Goal: Task Accomplishment & Management: Manage account settings

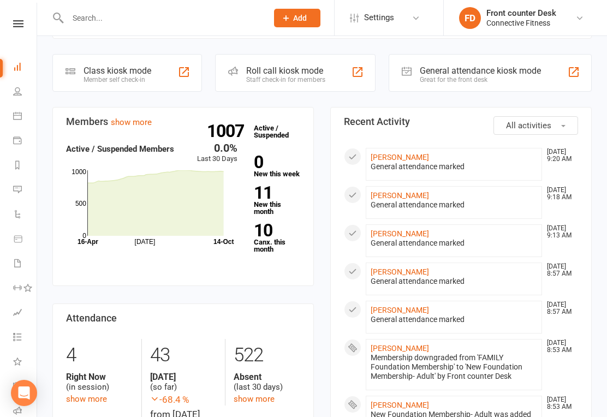
scroll to position [210, 0]
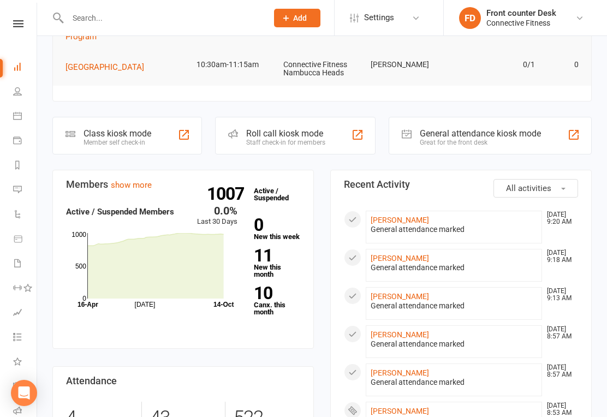
click at [22, 132] on link "Payments" at bounding box center [25, 141] width 25 height 25
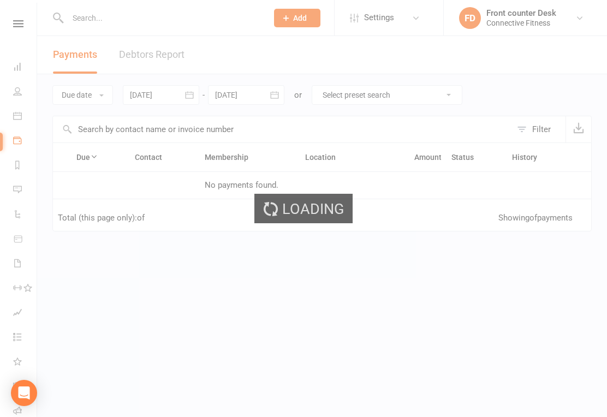
click at [21, 95] on div "Loading" at bounding box center [303, 208] width 607 height 417
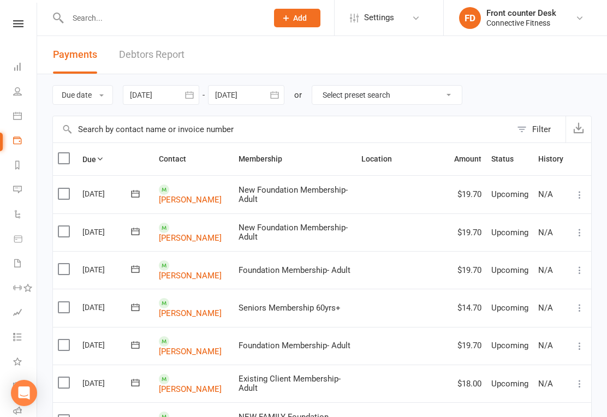
click at [18, 117] on icon at bounding box center [17, 115] width 9 height 9
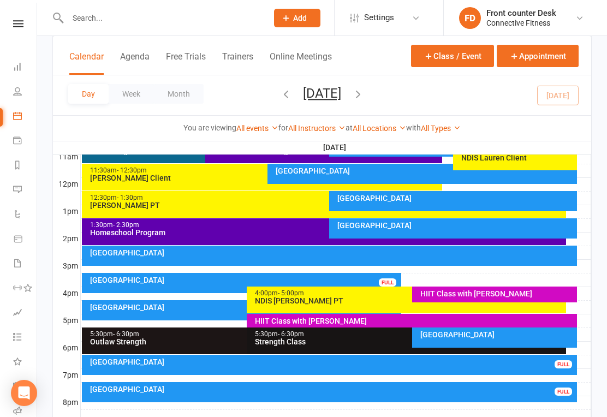
scroll to position [371, 0]
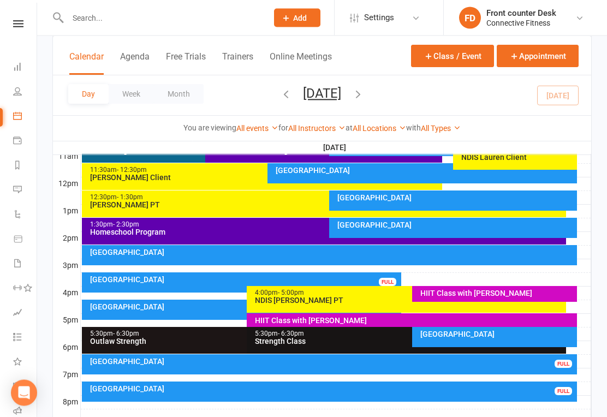
click at [231, 278] on div "[GEOGRAPHIC_DATA]" at bounding box center [243, 280] width 309 height 8
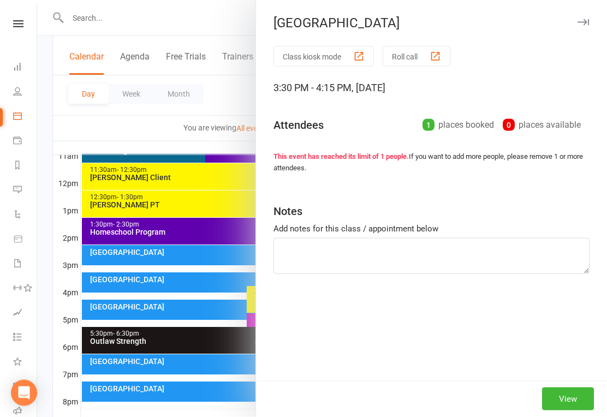
scroll to position [372, 0]
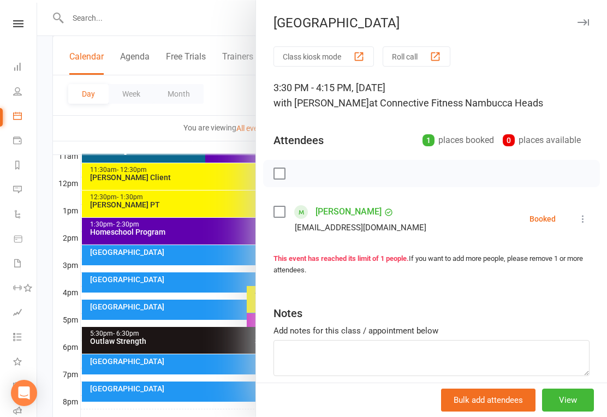
click at [588, 23] on icon "button" at bounding box center [582, 22] width 11 height 7
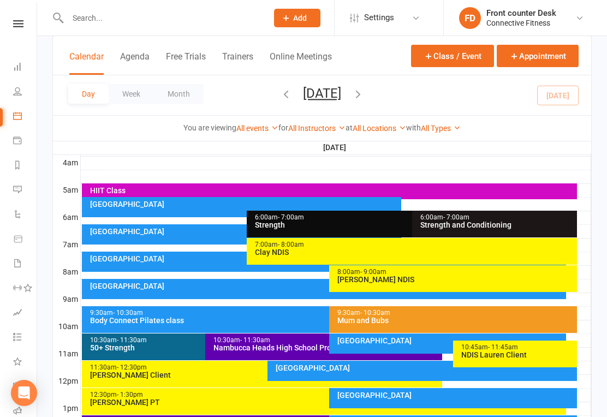
scroll to position [174, 0]
click at [293, 302] on div at bounding box center [336, 299] width 510 height 13
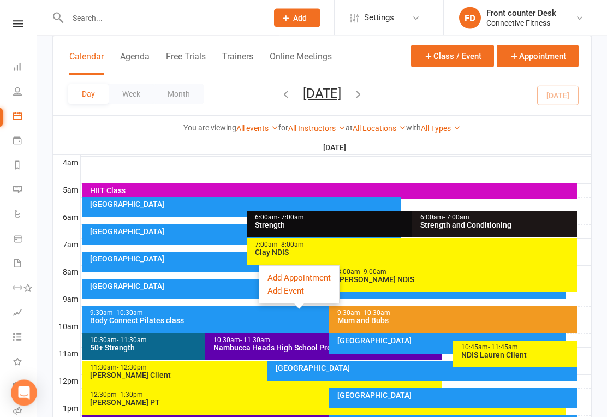
scroll to position [175, 0]
click at [236, 286] on div "[GEOGRAPHIC_DATA]" at bounding box center [326, 286] width 475 height 8
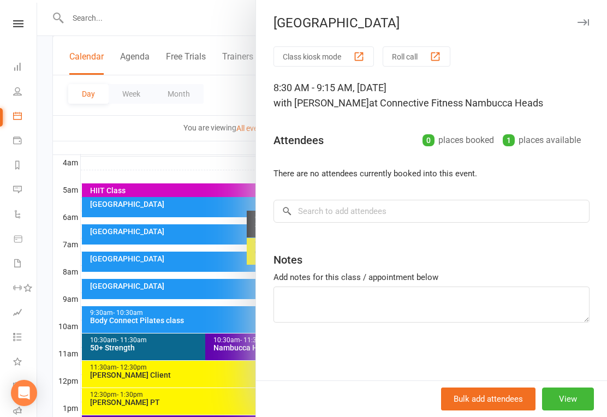
click at [582, 23] on icon "button" at bounding box center [582, 22] width 11 height 7
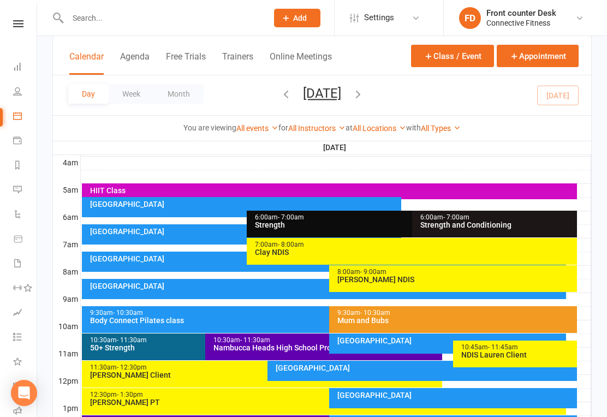
click at [233, 258] on div "[GEOGRAPHIC_DATA]" at bounding box center [326, 259] width 475 height 8
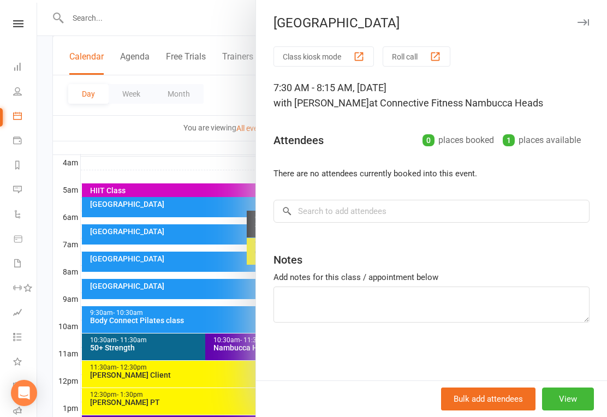
click at [588, 21] on icon "button" at bounding box center [582, 22] width 11 height 7
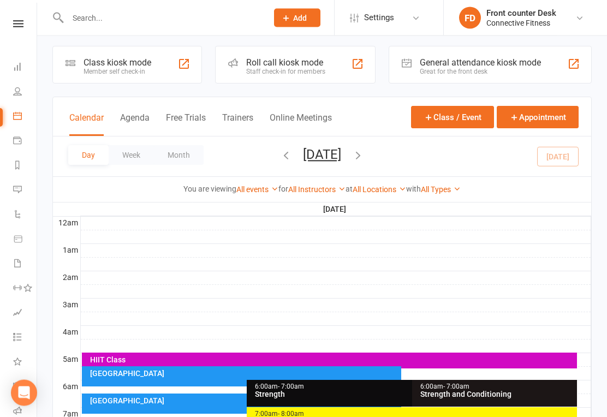
scroll to position [0, 0]
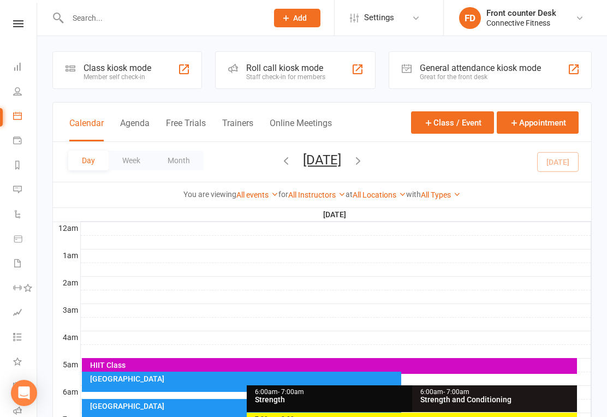
click at [20, 73] on link "Dashboard" at bounding box center [25, 68] width 25 height 25
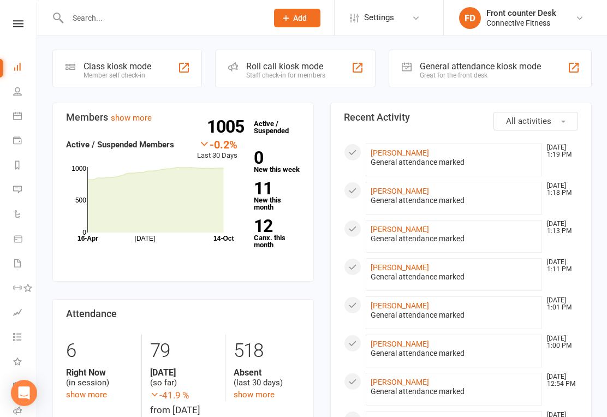
scroll to position [270, 0]
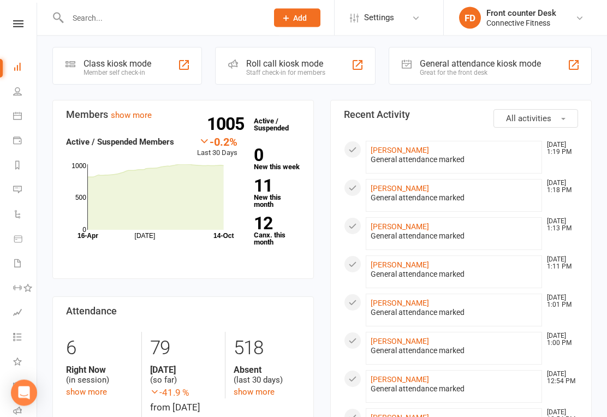
click at [98, 391] on link "show more" at bounding box center [86, 392] width 41 height 10
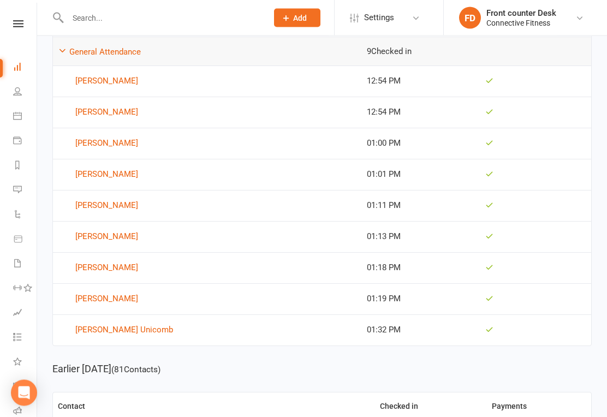
scroll to position [184, 0]
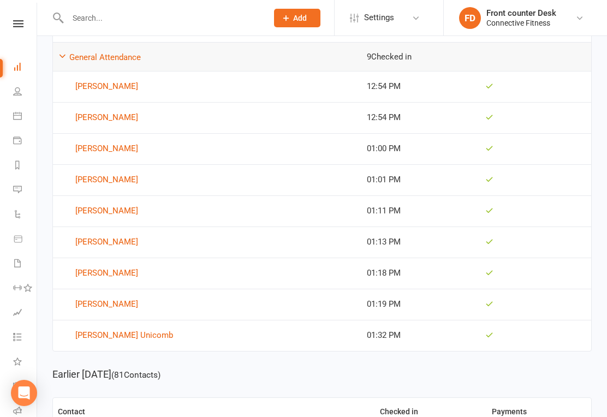
click at [216, 20] on input "text" at bounding box center [161, 17] width 195 height 15
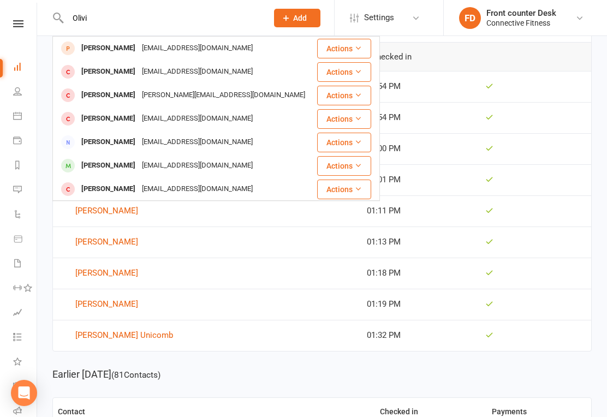
type input "Olivi"
click at [229, 161] on div "Olivia Welsh livywelsh07@icloud.com" at bounding box center [184, 165] width 262 height 22
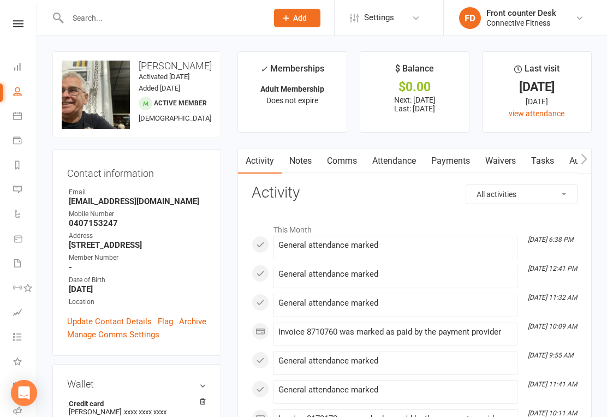
click at [225, 24] on input "text" at bounding box center [161, 17] width 195 height 15
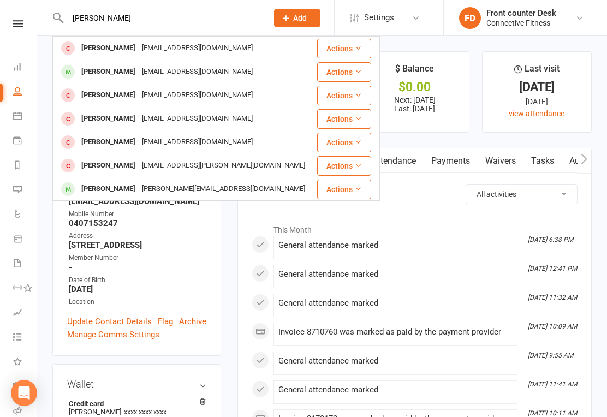
type input "Ellie"
click at [252, 73] on div "Ellie Welsh Elliewelsh03@yahoo.com" at bounding box center [184, 72] width 262 height 22
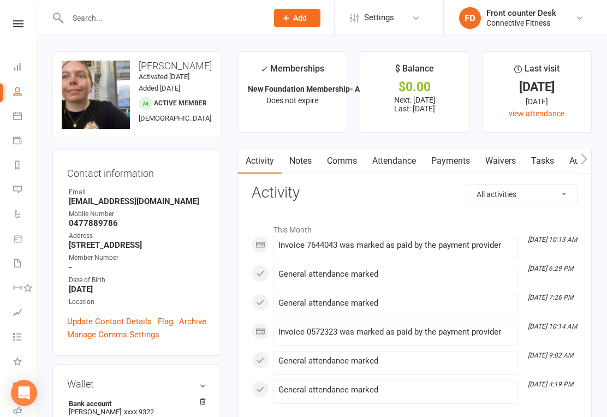
click at [227, 14] on input "text" at bounding box center [161, 17] width 195 height 15
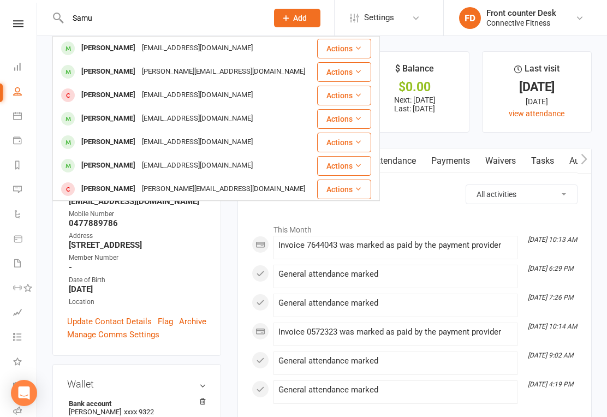
type input "Samu"
click at [273, 161] on div "Samuel Henry hamurea1978@gmail.com" at bounding box center [184, 165] width 262 height 22
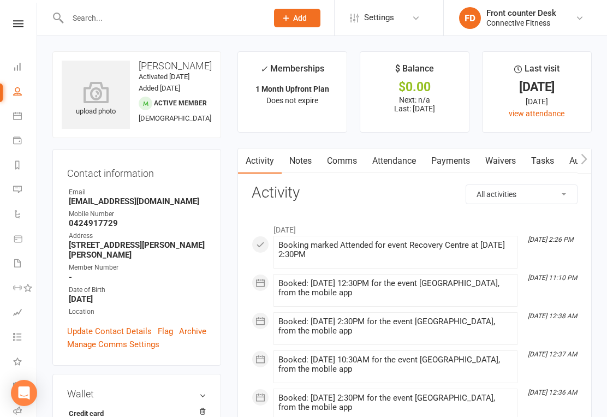
click at [21, 63] on icon at bounding box center [17, 66] width 9 height 9
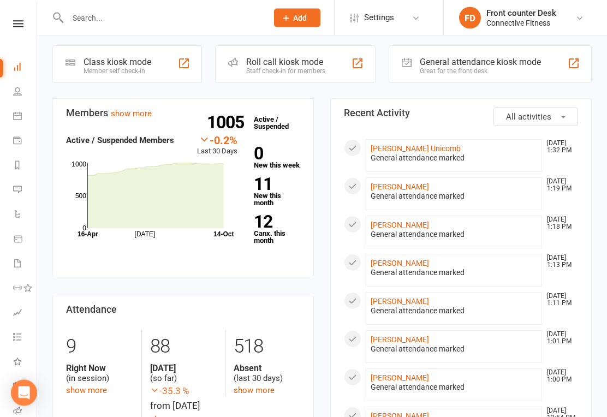
scroll to position [281, 0]
click at [237, 177] on icon "Jul Month 16-Apr 14-Oct 0 500 1000" at bounding box center [151, 198] width 171 height 82
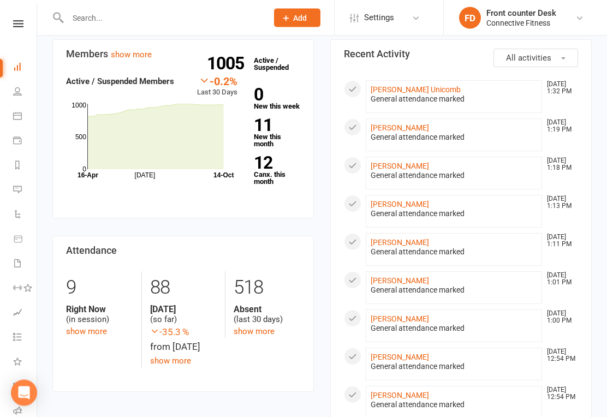
scroll to position [343, 0]
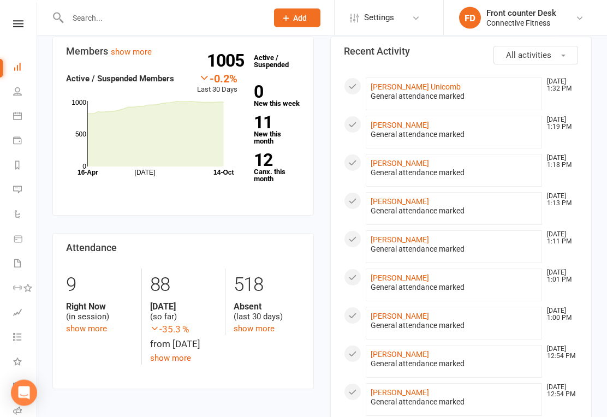
click at [261, 240] on section "Attendance 9 Right Now (in session) show more 88 Today (so far) -35.3 % from ye…" at bounding box center [182, 311] width 261 height 156
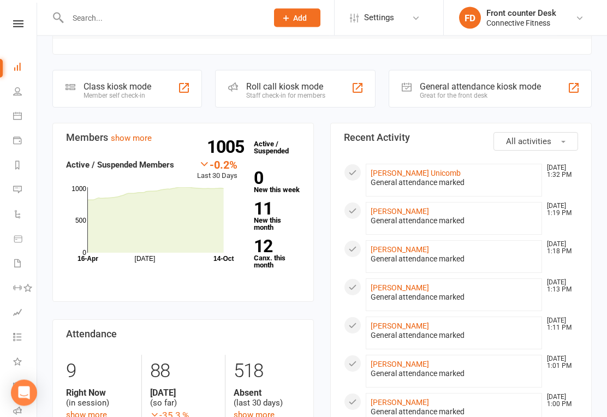
scroll to position [259, 0]
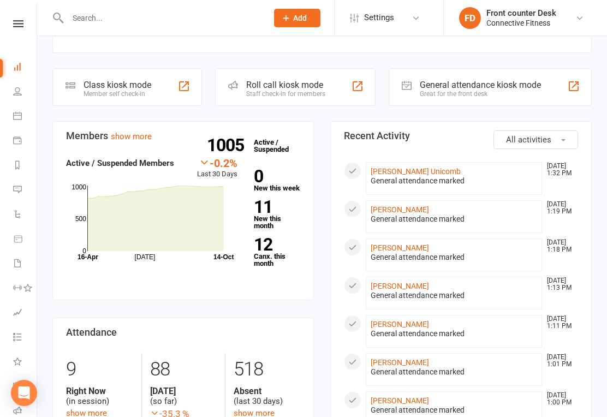
click at [272, 239] on link "12 Canx. this month" at bounding box center [277, 251] width 46 height 31
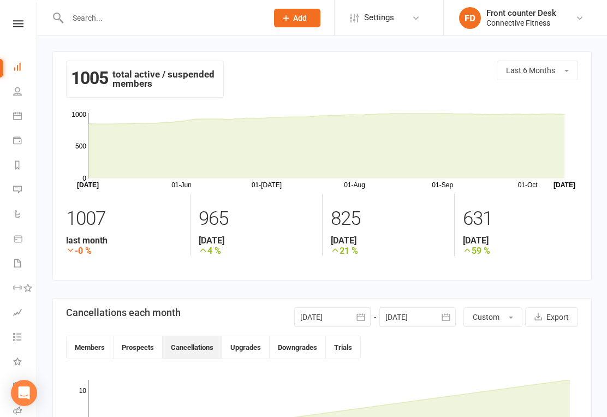
click at [16, 71] on link "Dashboard" at bounding box center [25, 68] width 25 height 25
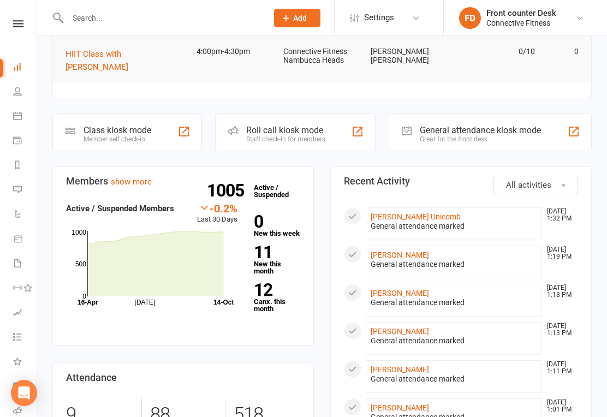
scroll to position [214, 0]
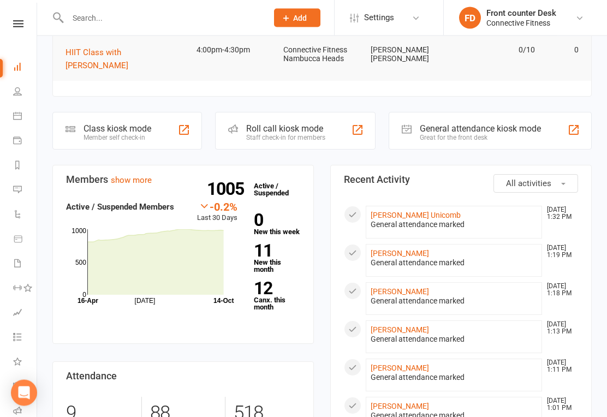
click at [269, 248] on link "11 New this month" at bounding box center [277, 258] width 46 height 31
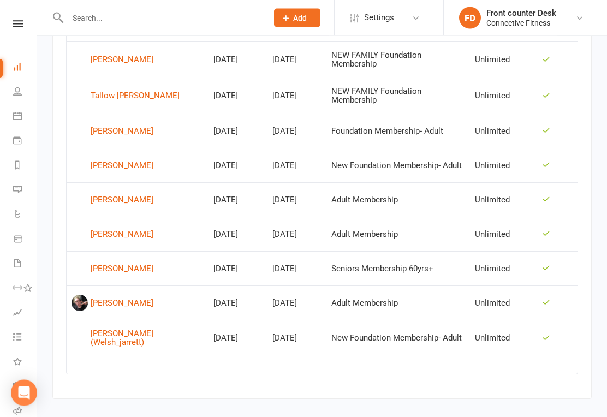
scroll to position [583, 0]
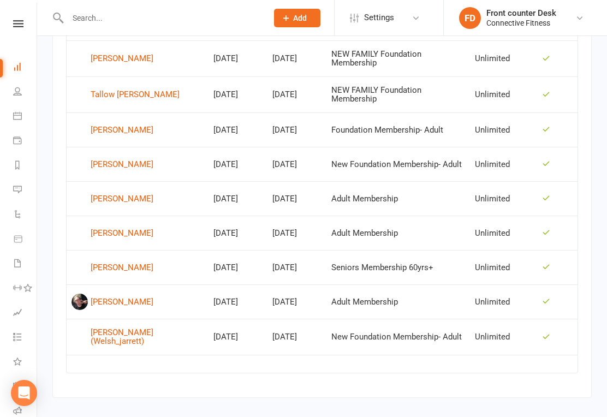
click at [135, 297] on link "Lani Walshe" at bounding box center [137, 301] width 132 height 16
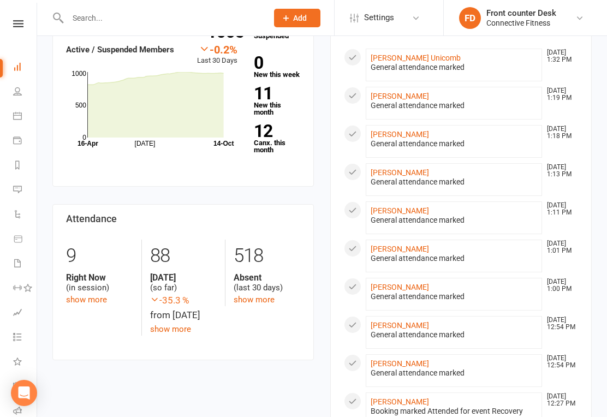
click at [20, 111] on link "Calendar" at bounding box center [25, 117] width 25 height 25
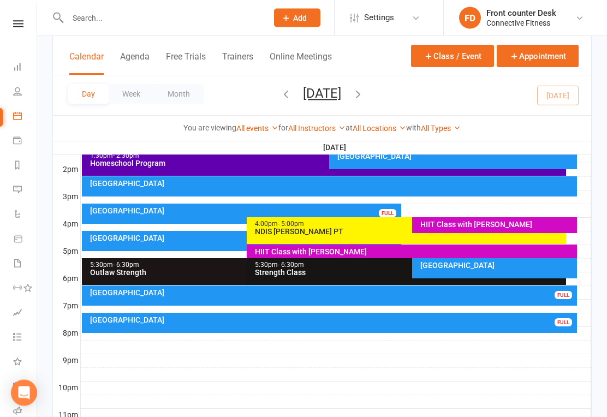
scroll to position [450, 0]
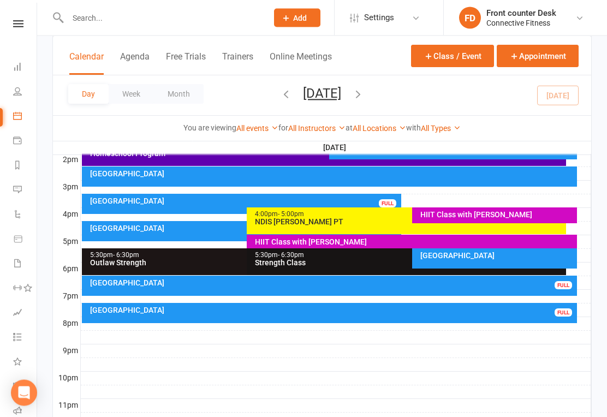
click at [524, 288] on div "Recovery Centre FULL" at bounding box center [329, 286] width 495 height 20
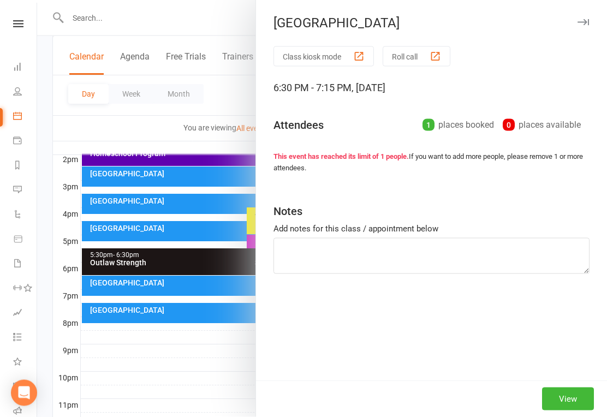
scroll to position [451, 0]
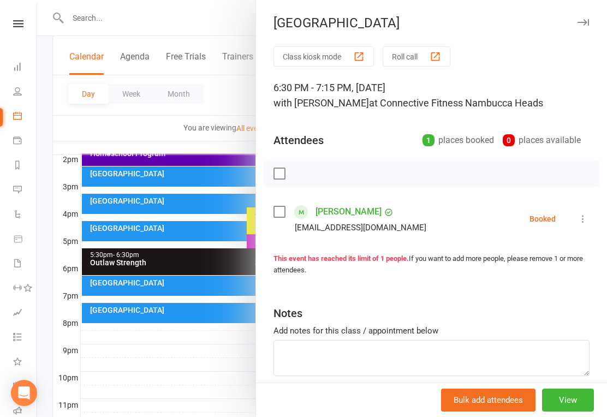
click at [585, 25] on icon "button" at bounding box center [582, 22] width 11 height 7
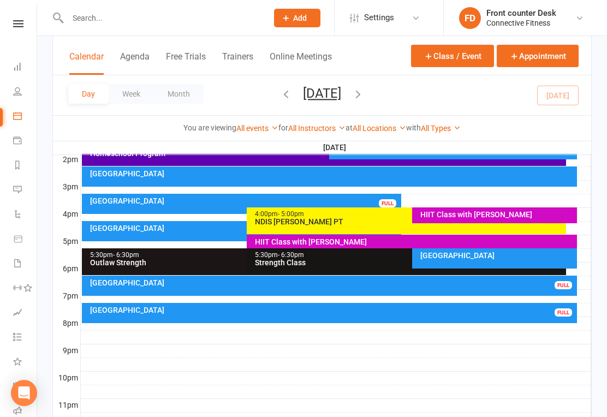
click at [373, 194] on div "Recovery Centre FULL" at bounding box center [241, 204] width 319 height 20
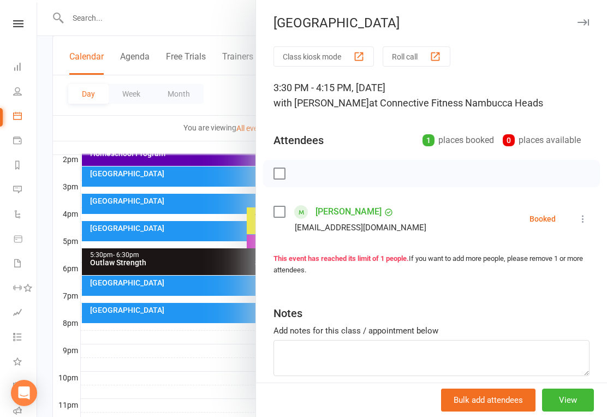
click at [588, 19] on button "button" at bounding box center [582, 22] width 13 height 13
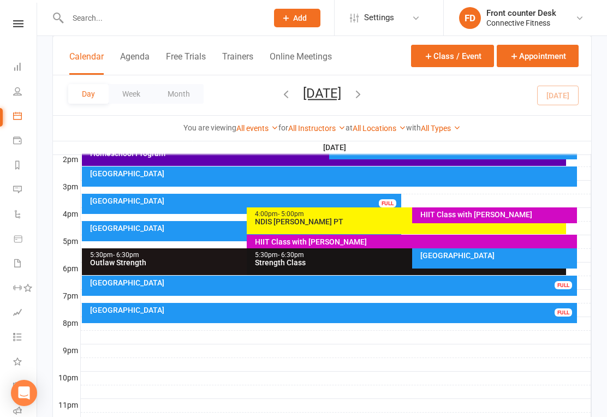
click at [535, 313] on div "[GEOGRAPHIC_DATA]" at bounding box center [332, 310] width 486 height 8
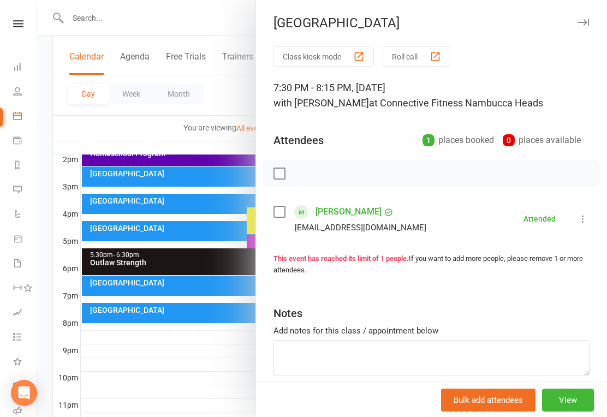
click at [588, 21] on icon "button" at bounding box center [582, 22] width 11 height 7
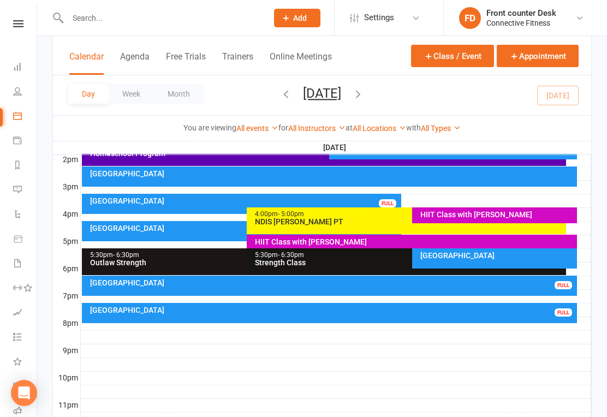
click at [364, 96] on icon "button" at bounding box center [358, 94] width 12 height 12
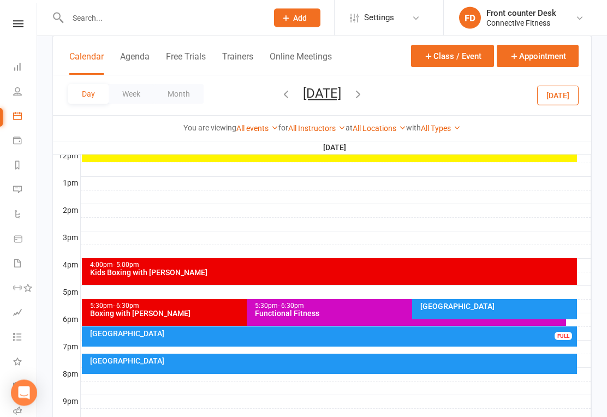
click at [549, 340] on div "Recovery Centre FULL" at bounding box center [329, 337] width 495 height 20
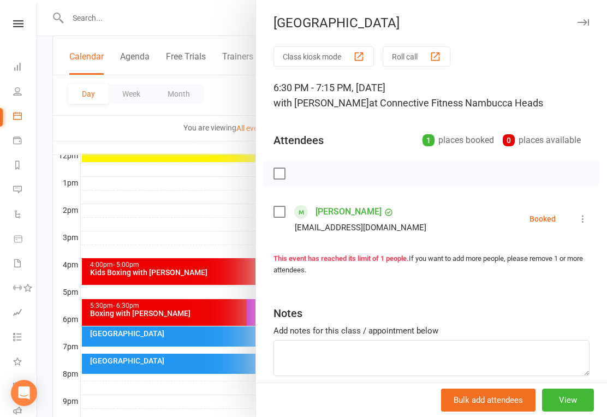
click at [587, 23] on icon "button" at bounding box center [582, 22] width 11 height 7
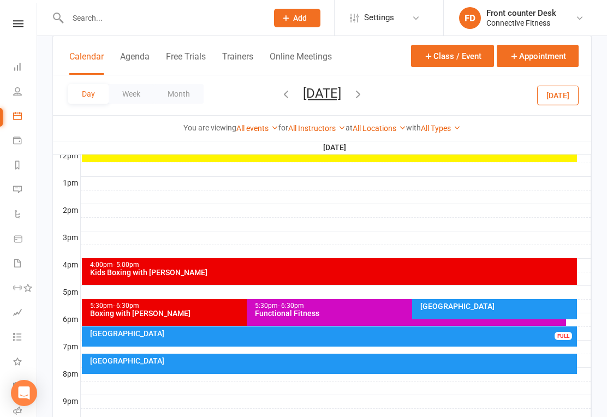
click at [364, 95] on icon "button" at bounding box center [358, 94] width 12 height 12
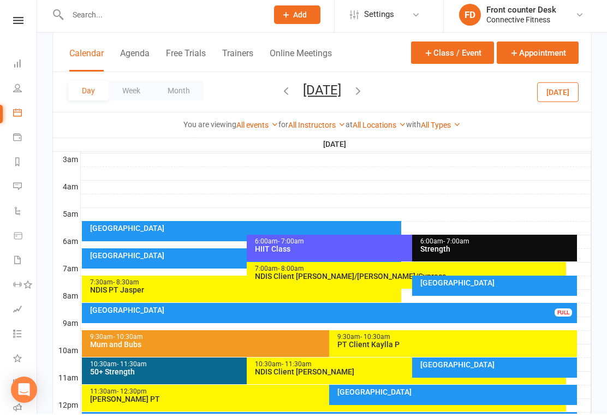
scroll to position [154, 0]
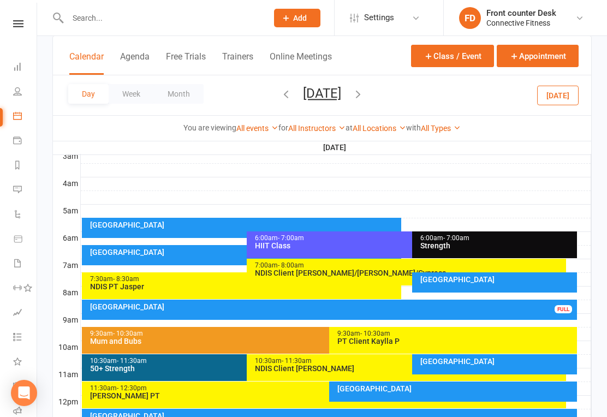
click at [230, 248] on div "[GEOGRAPHIC_DATA]" at bounding box center [243, 252] width 309 height 8
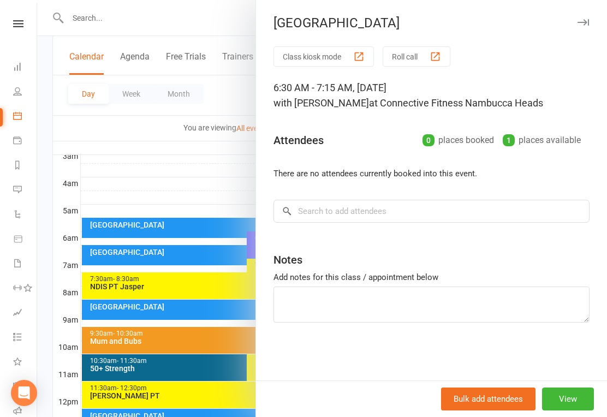
click at [587, 26] on button "button" at bounding box center [582, 22] width 13 height 13
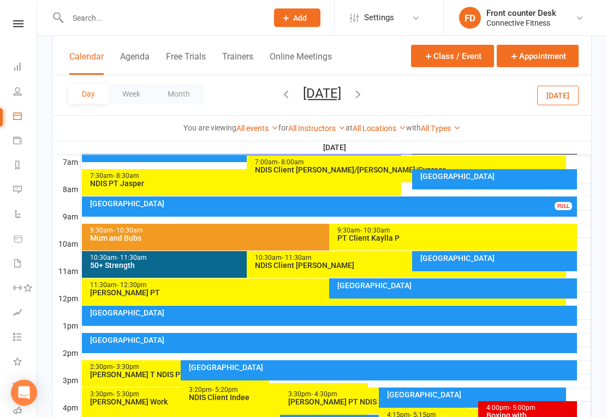
scroll to position [255, 0]
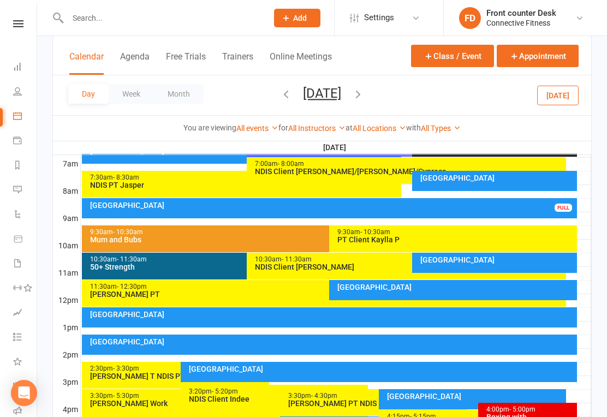
click at [563, 212] on div "Recovery Centre FULL" at bounding box center [329, 208] width 495 height 20
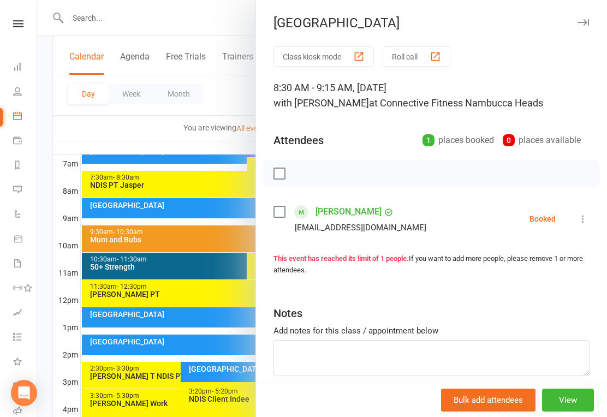
click at [588, 16] on button "button" at bounding box center [582, 22] width 13 height 13
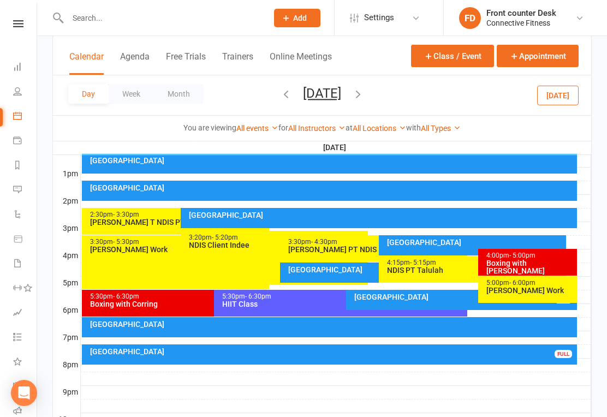
scroll to position [414, 0]
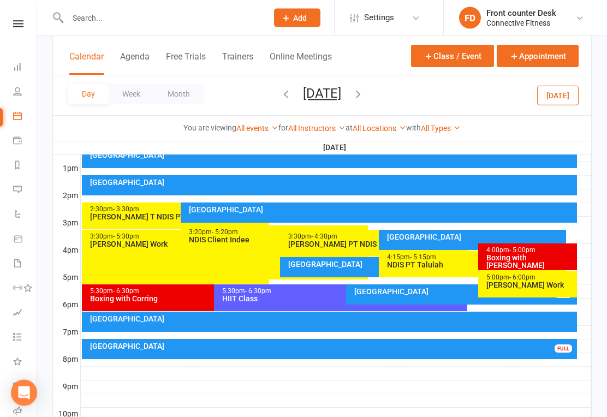
click at [457, 292] on div "[GEOGRAPHIC_DATA]" at bounding box center [463, 292] width 221 height 8
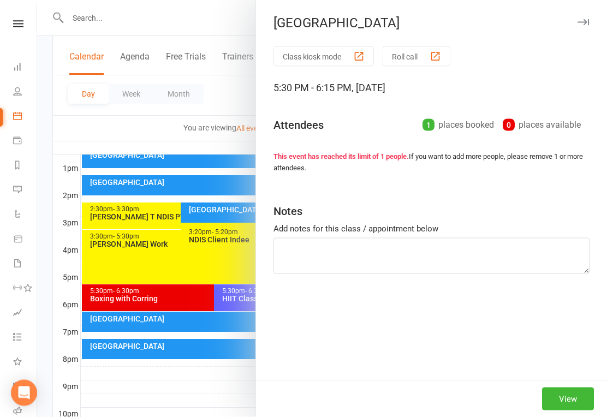
scroll to position [415, 0]
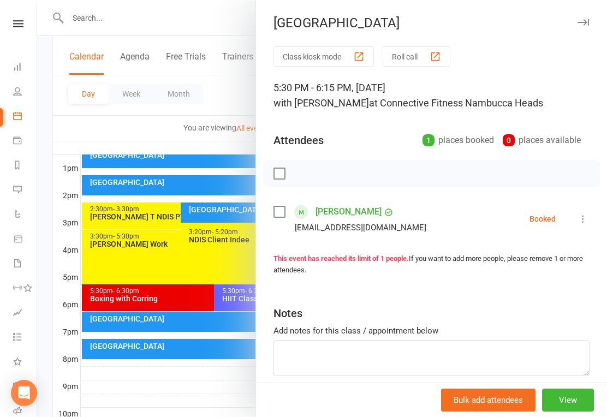
click at [588, 19] on icon "button" at bounding box center [582, 22] width 11 height 7
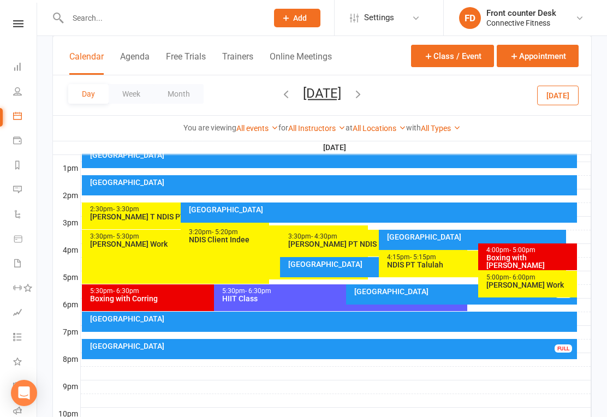
click at [530, 349] on div "[GEOGRAPHIC_DATA]" at bounding box center [332, 346] width 486 height 8
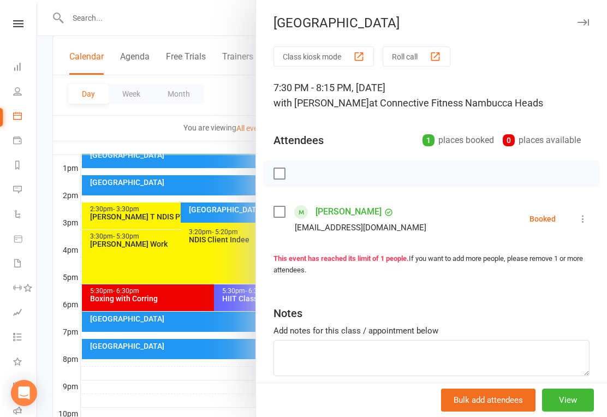
click at [589, 17] on button "button" at bounding box center [582, 22] width 13 height 13
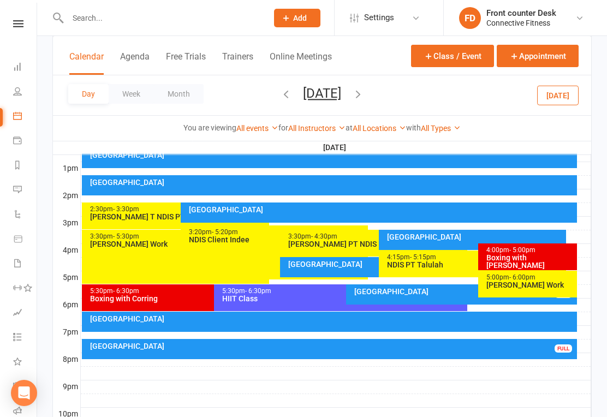
click at [364, 93] on icon "button" at bounding box center [358, 94] width 12 height 12
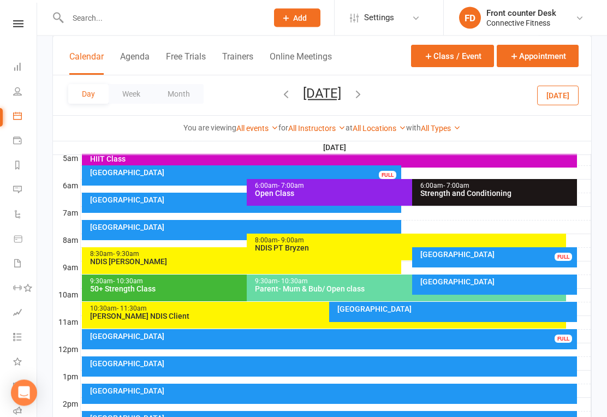
scroll to position [202, 0]
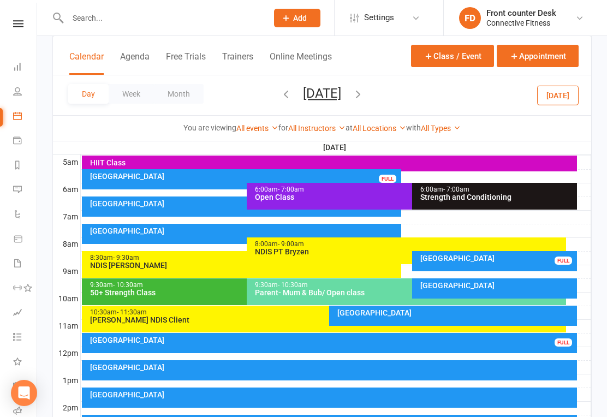
click at [237, 179] on div "[GEOGRAPHIC_DATA]" at bounding box center [243, 176] width 309 height 8
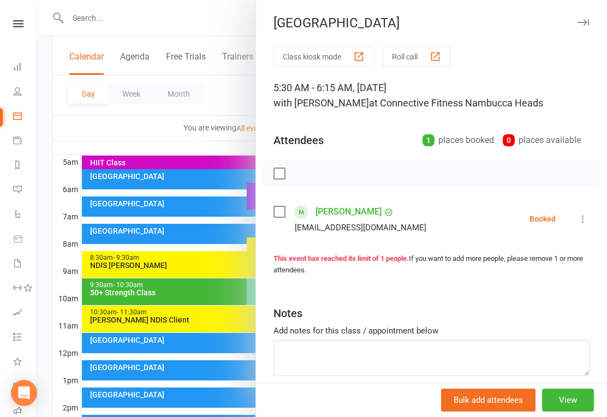
click at [588, 26] on button "button" at bounding box center [582, 22] width 13 height 13
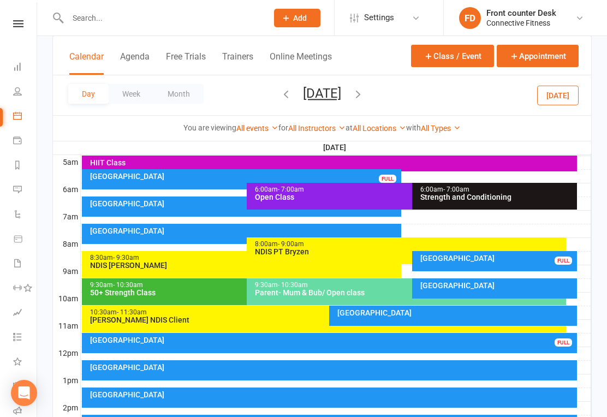
click at [560, 261] on div "FULL" at bounding box center [562, 260] width 17 height 8
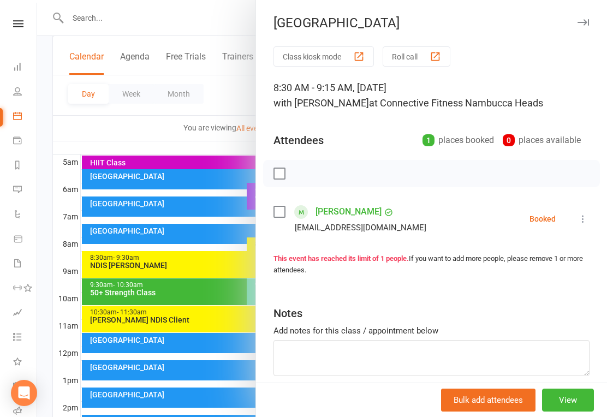
click at [582, 27] on button "button" at bounding box center [582, 22] width 13 height 13
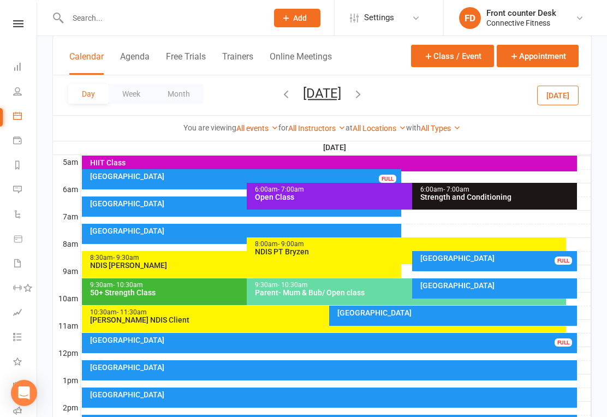
click at [551, 341] on div "[GEOGRAPHIC_DATA]" at bounding box center [332, 340] width 486 height 8
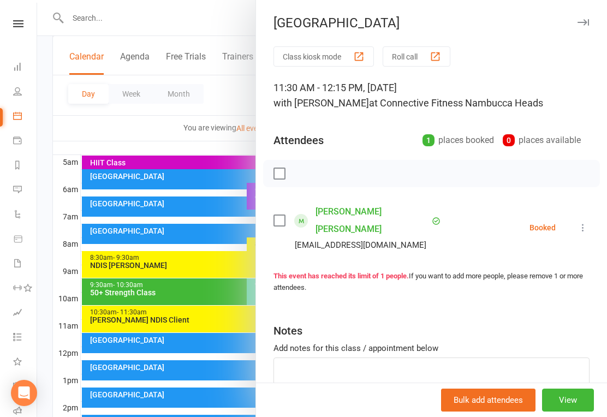
click at [583, 19] on icon "button" at bounding box center [582, 22] width 11 height 7
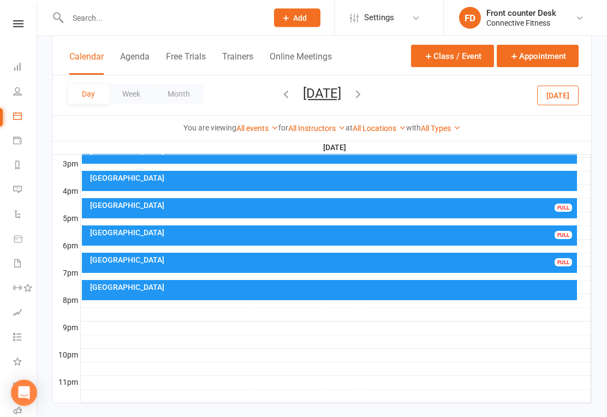
scroll to position [473, 0]
click at [549, 214] on div "Recovery Centre FULL" at bounding box center [329, 208] width 495 height 20
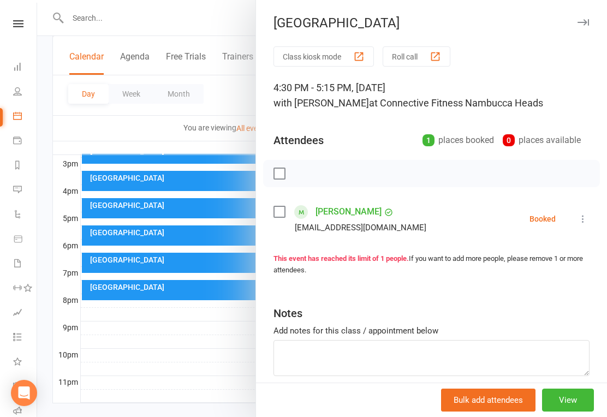
click at [582, 28] on button "button" at bounding box center [582, 22] width 13 height 13
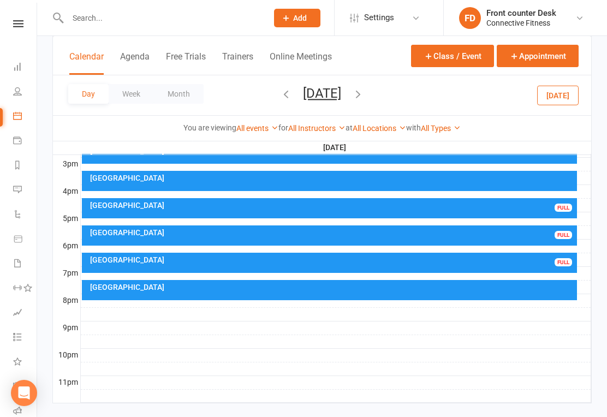
click at [560, 237] on div "FULL" at bounding box center [562, 235] width 17 height 8
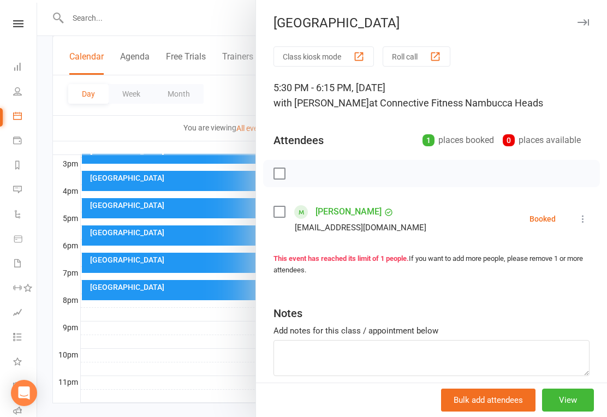
click at [586, 25] on icon "button" at bounding box center [582, 22] width 11 height 7
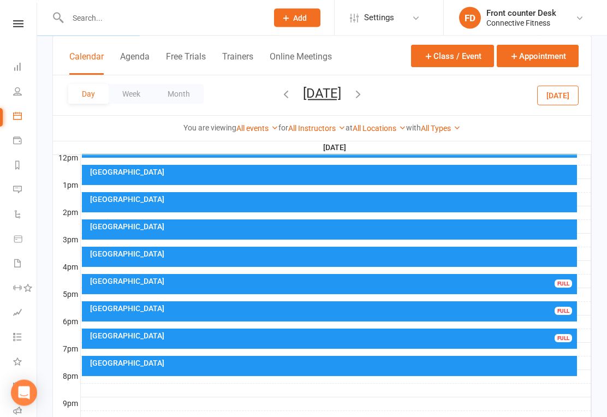
scroll to position [409, 0]
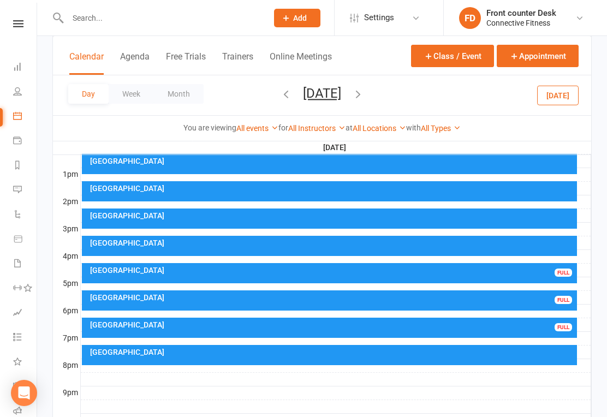
click at [549, 322] on div "[GEOGRAPHIC_DATA]" at bounding box center [332, 325] width 486 height 8
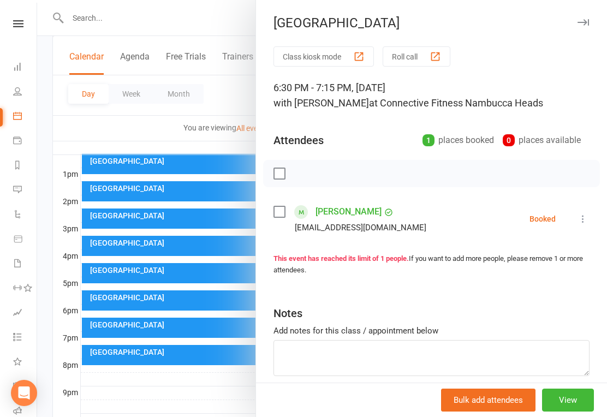
click at [586, 28] on button "button" at bounding box center [582, 22] width 13 height 13
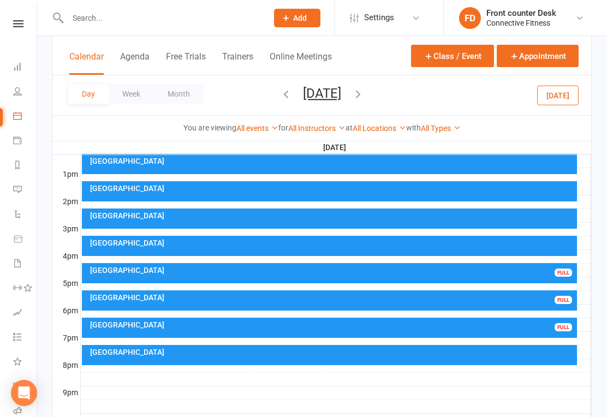
click at [364, 93] on icon "button" at bounding box center [358, 94] width 12 height 12
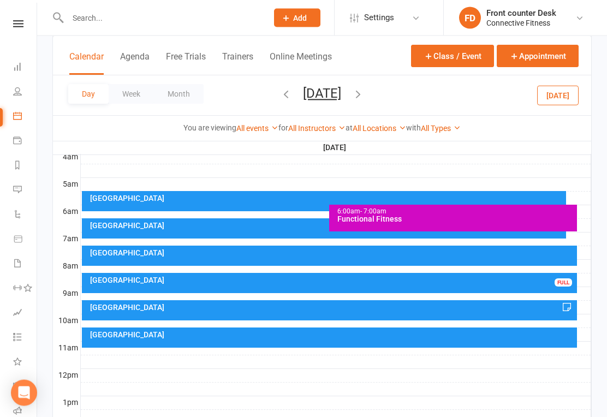
scroll to position [173, 0]
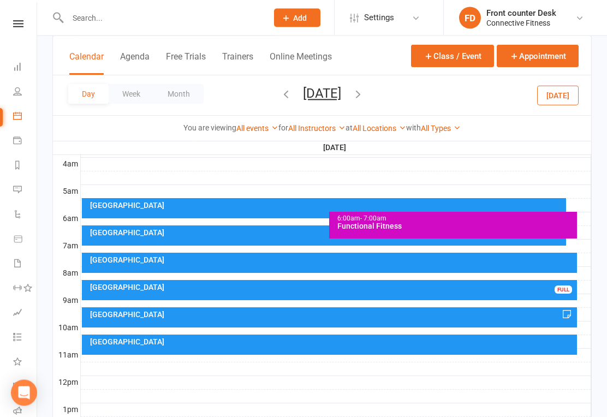
click at [303, 229] on div "[GEOGRAPHIC_DATA]" at bounding box center [326, 233] width 475 height 8
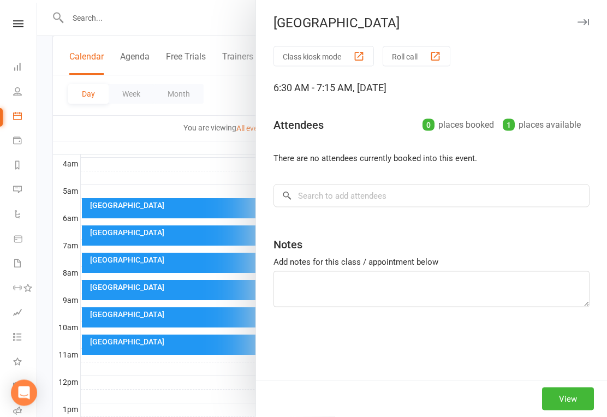
scroll to position [173, 0]
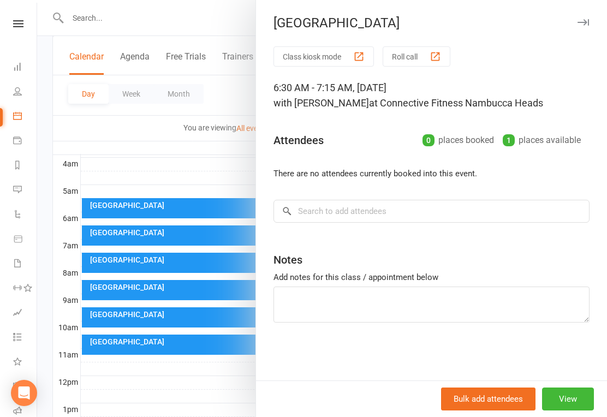
click at [583, 23] on icon "button" at bounding box center [582, 22] width 11 height 7
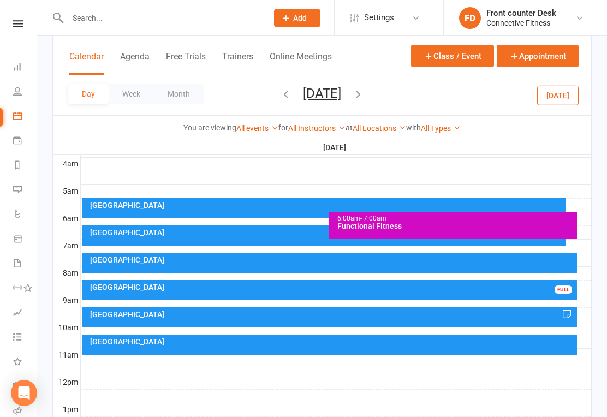
click at [546, 292] on div "Recovery Centre FULL" at bounding box center [329, 290] width 495 height 20
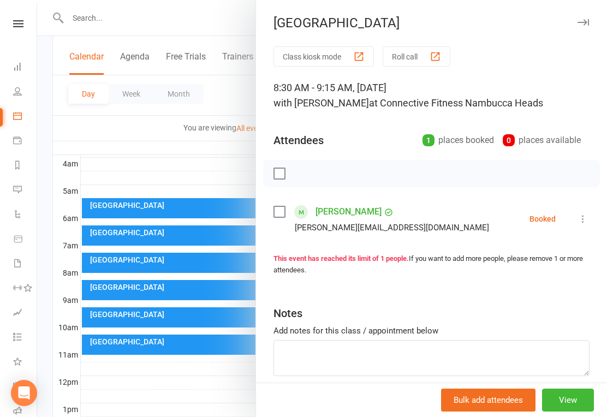
click at [587, 25] on icon "button" at bounding box center [582, 22] width 11 height 7
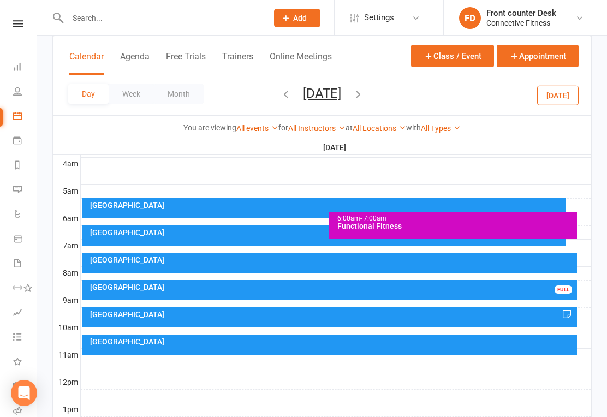
click at [543, 311] on div "[GEOGRAPHIC_DATA]" at bounding box center [332, 314] width 486 height 8
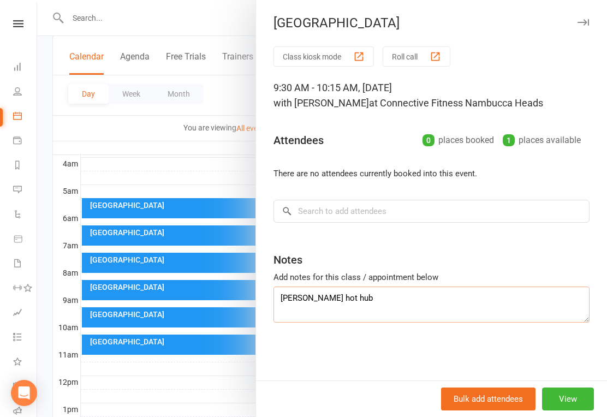
click at [510, 286] on textarea "[PERSON_NAME] hot hub" at bounding box center [431, 304] width 316 height 36
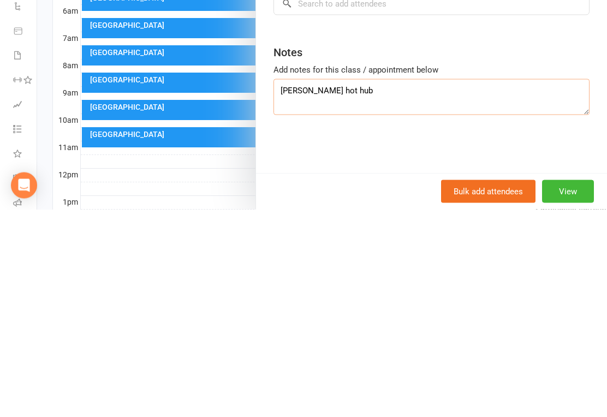
click at [476, 286] on textarea "[PERSON_NAME] hot hub" at bounding box center [431, 304] width 316 height 36
type textarea "K"
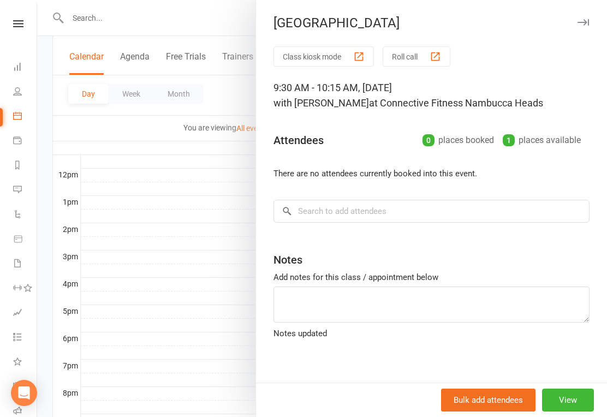
click at [589, 18] on button "button" at bounding box center [582, 22] width 13 height 13
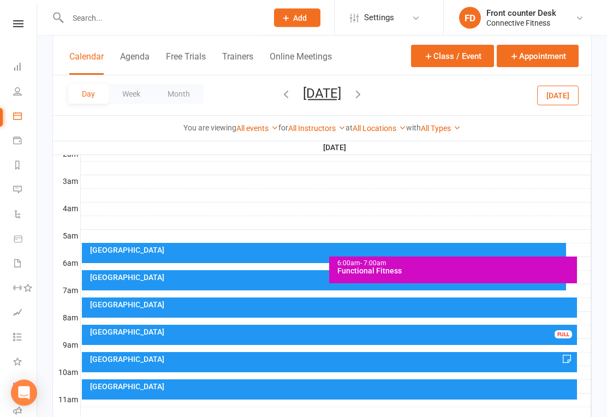
scroll to position [97, 0]
